Goal: Find specific page/section: Find specific page/section

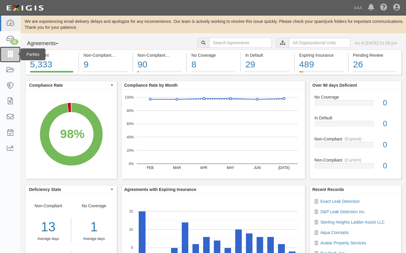
click at [14, 52] on icon at bounding box center [10, 54] width 8 height 7
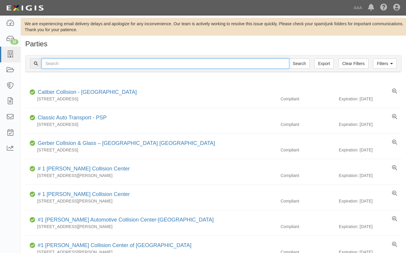
click at [70, 62] on input "text" at bounding box center [166, 64] width 248 height 10
type input "nefco"
click at [289, 59] on input "Search" at bounding box center [299, 64] width 21 height 10
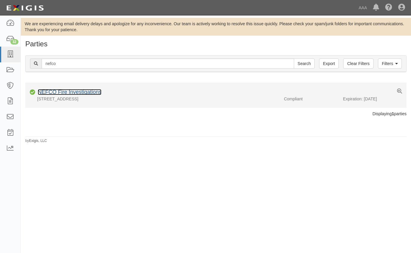
click at [91, 90] on link "NEFCO Fire Investigations" at bounding box center [70, 92] width 64 height 6
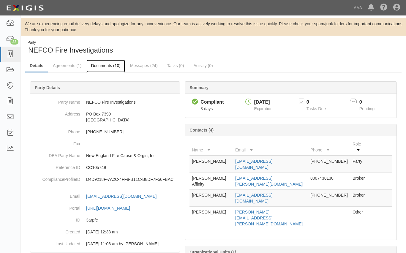
click at [99, 64] on link "Documents (10)" at bounding box center [105, 66] width 39 height 13
